Goal: Information Seeking & Learning: Learn about a topic

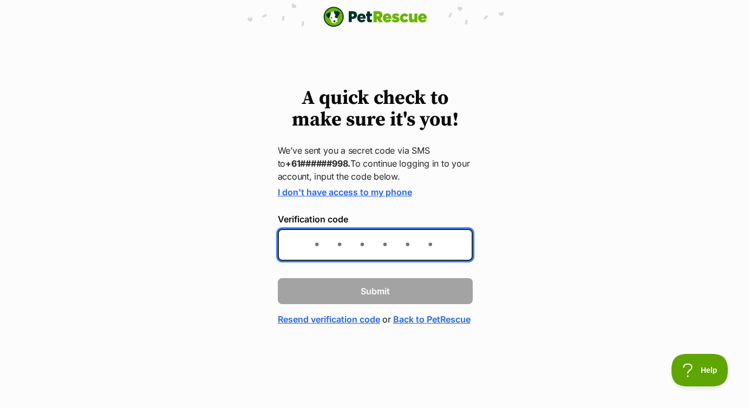
click at [392, 249] on input "Verification code" at bounding box center [375, 245] width 195 height 32
type input "862169"
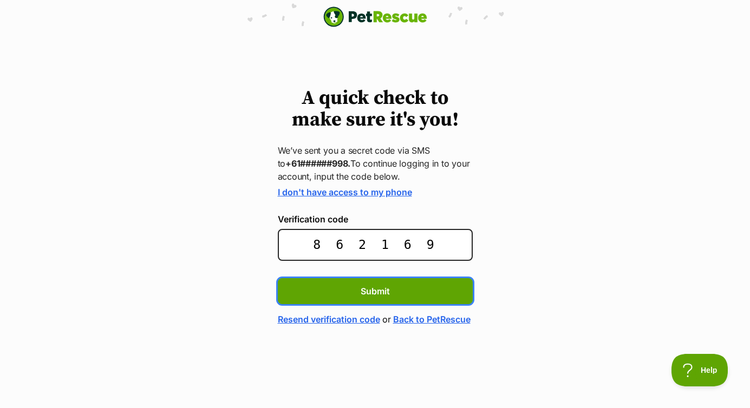
click at [278, 278] on button "Submit" at bounding box center [375, 291] width 195 height 26
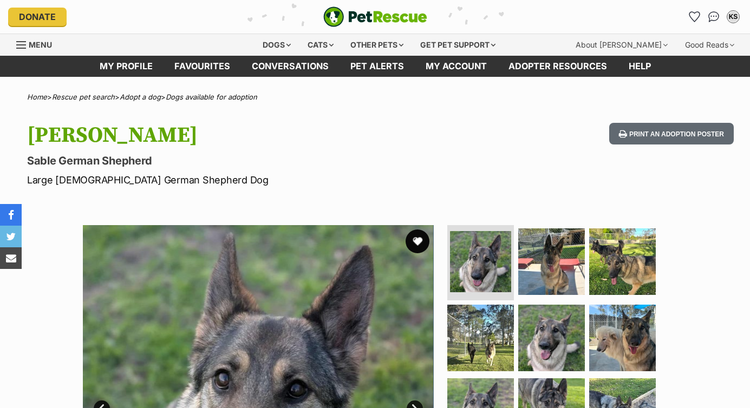
click at [418, 240] on button "favourite" at bounding box center [417, 242] width 24 height 24
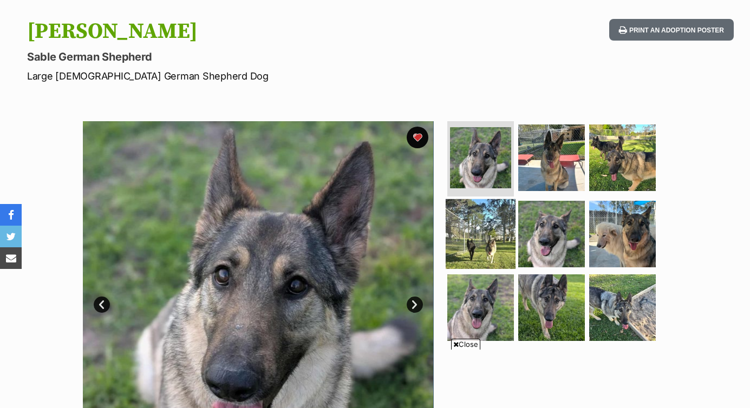
scroll to position [125, 0]
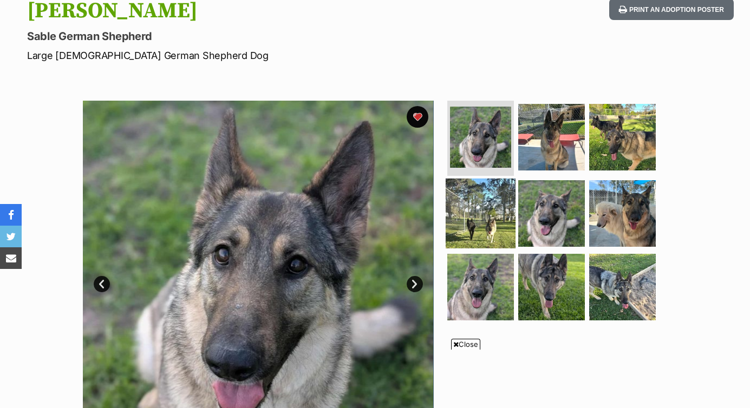
click at [475, 225] on img at bounding box center [481, 214] width 70 height 70
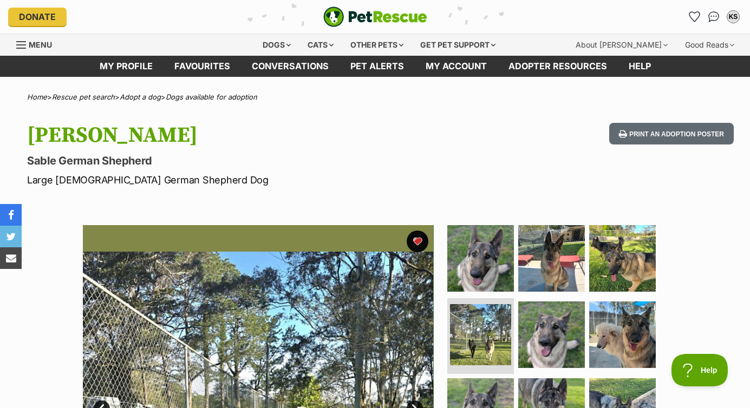
scroll to position [0, 0]
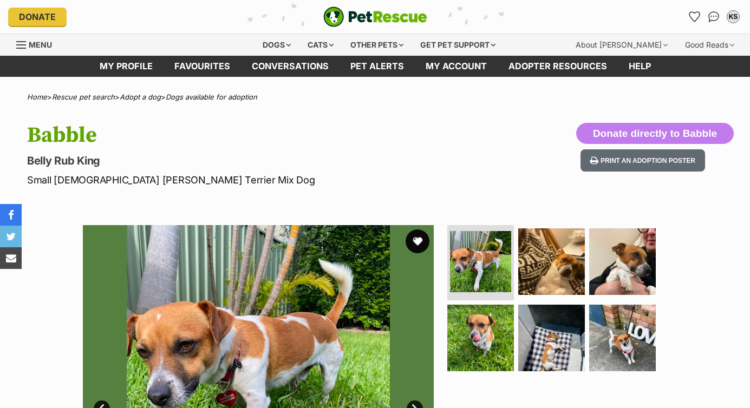
click at [419, 235] on button "favourite" at bounding box center [417, 242] width 24 height 24
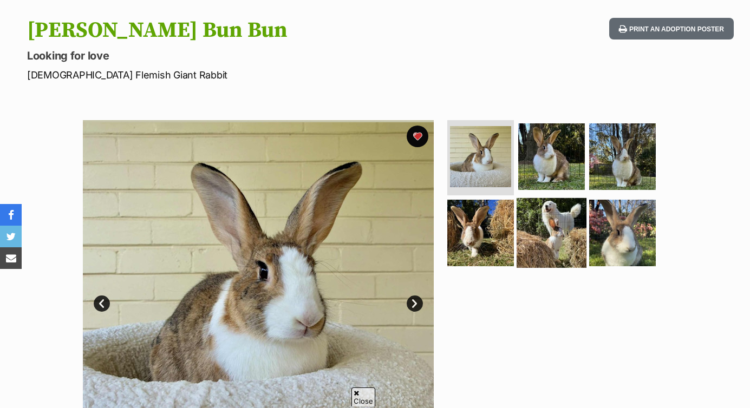
click at [555, 227] on img at bounding box center [551, 233] width 70 height 70
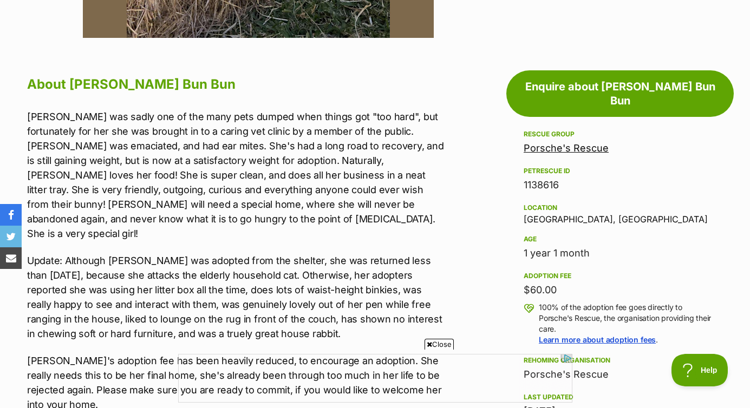
scroll to position [549, 0]
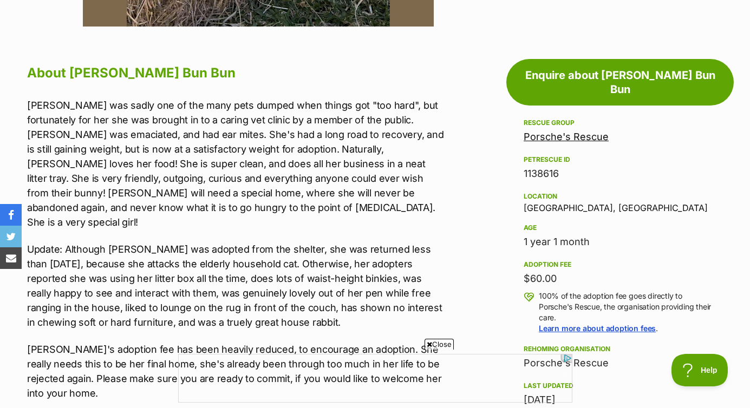
click at [441, 343] on span "Close" at bounding box center [438, 344] width 29 height 11
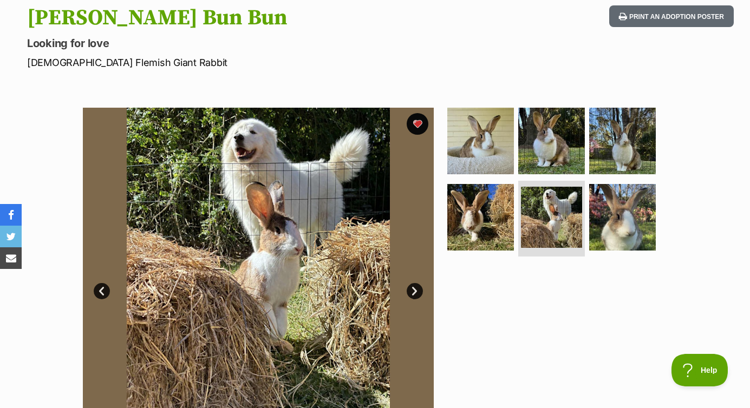
scroll to position [116, 0]
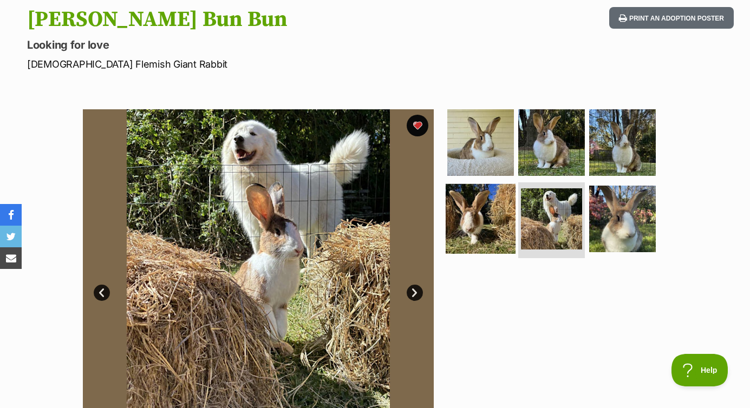
click at [468, 227] on img at bounding box center [481, 219] width 70 height 70
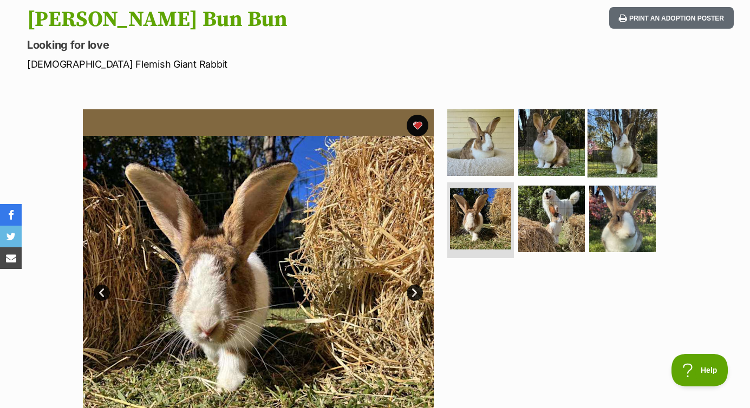
click at [617, 143] on img at bounding box center [622, 142] width 70 height 70
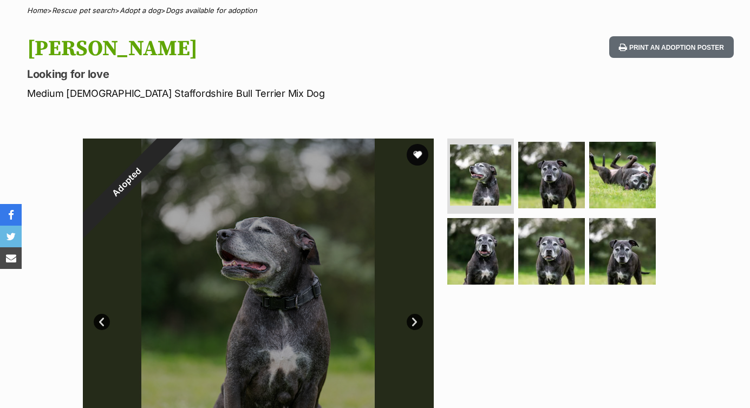
scroll to position [15, 0]
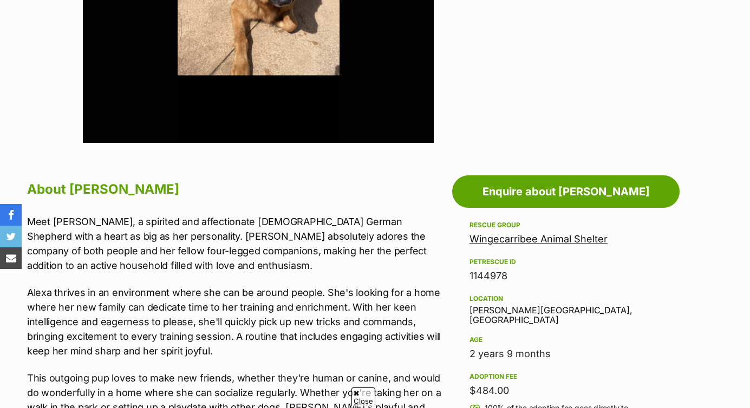
scroll to position [451, 0]
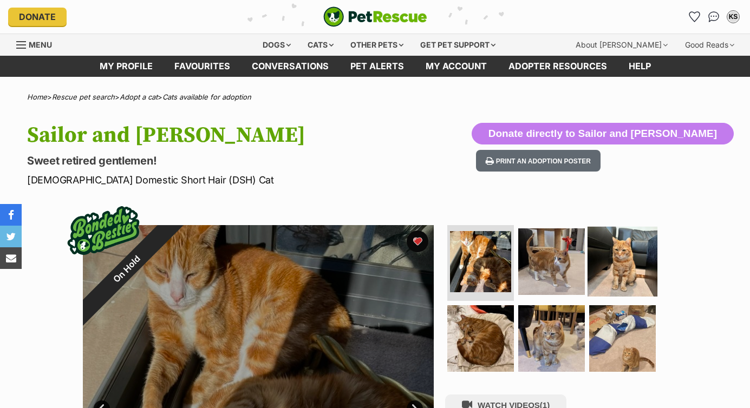
click at [603, 269] on img at bounding box center [622, 262] width 70 height 70
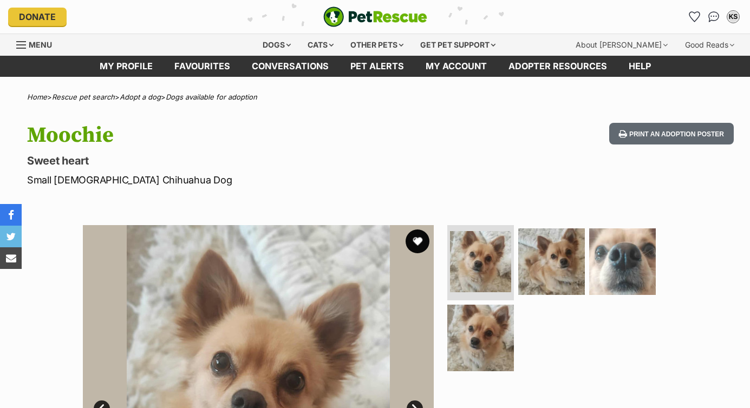
click at [418, 239] on button "favourite" at bounding box center [417, 242] width 24 height 24
